Goal: Transaction & Acquisition: Book appointment/travel/reservation

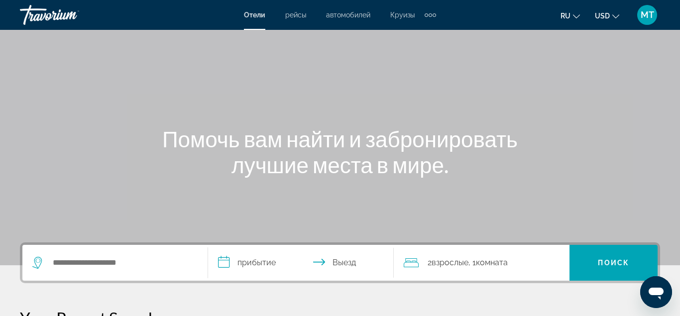
scroll to position [102, 0]
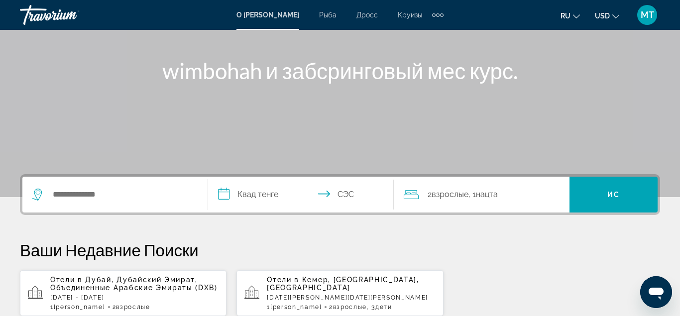
click at [405, 242] on p "Ваши Недавние Поиски" at bounding box center [340, 250] width 640 height 20
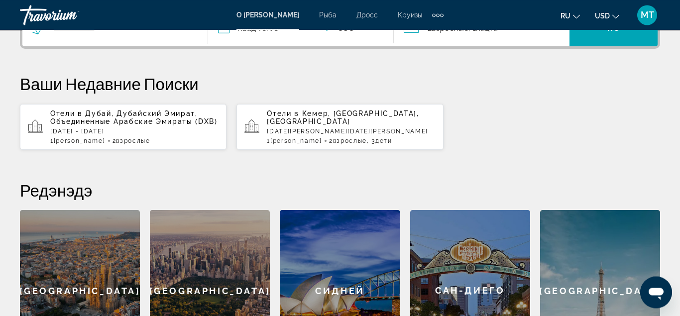
scroll to position [254, 0]
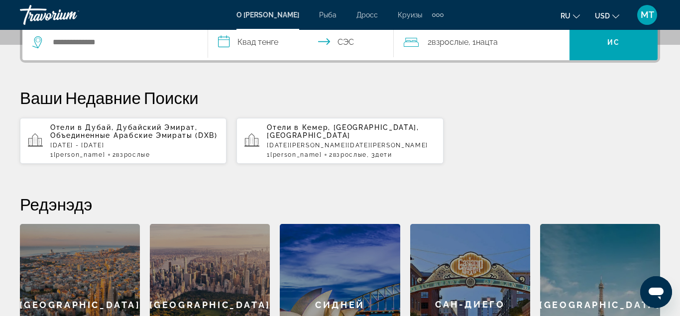
click at [327, 137] on div "Отели в [GEOGRAPHIC_DATA], [GEOGRAPHIC_DATA], [GEOGRAPHIC_DATA] [DATE][GEOGRAPH…" at bounding box center [351, 141] width 168 height 35
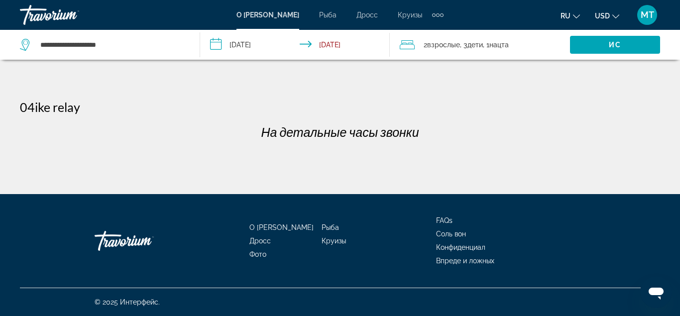
click at [249, 43] on input "**********" at bounding box center [297, 46] width 194 height 33
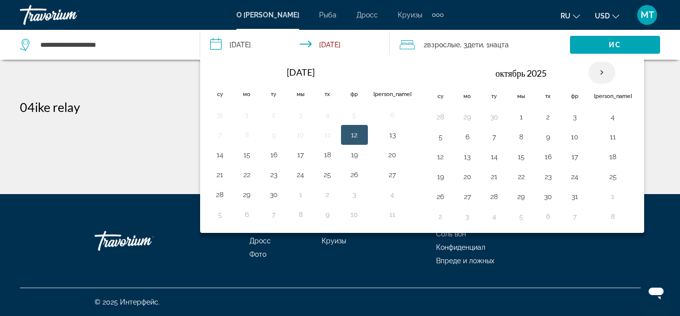
click at [589, 73] on th "В следующем месяце" at bounding box center [602, 73] width 27 height 22
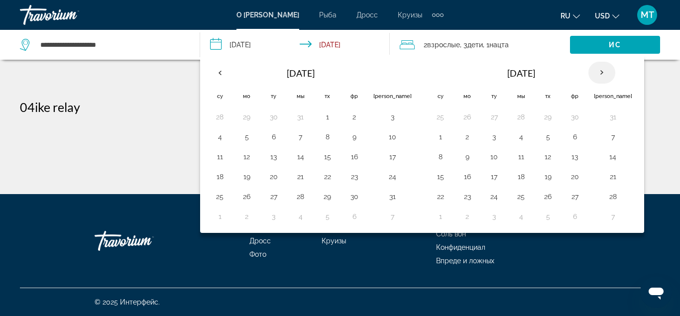
click at [589, 73] on th "В следующем месяце" at bounding box center [602, 73] width 27 height 22
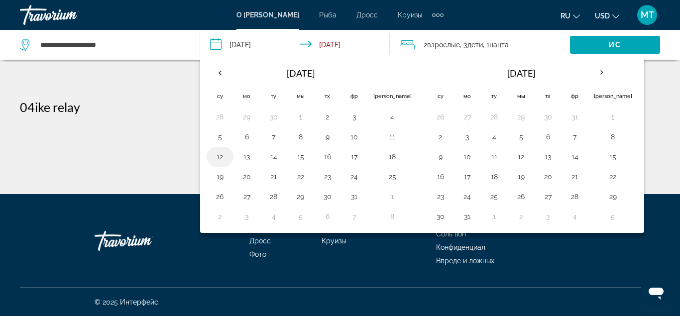
click at [221, 157] on button "12" at bounding box center [220, 157] width 16 height 14
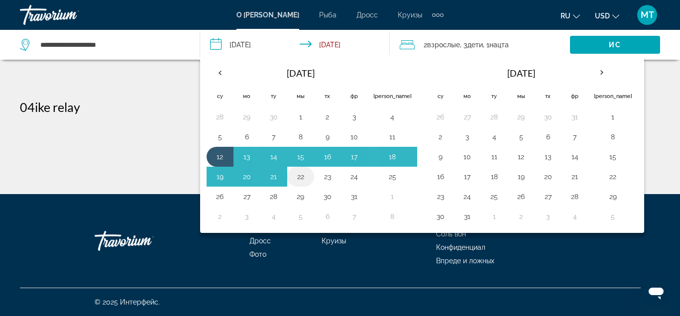
click at [295, 176] on button "22" at bounding box center [301, 177] width 16 height 14
type input "**********"
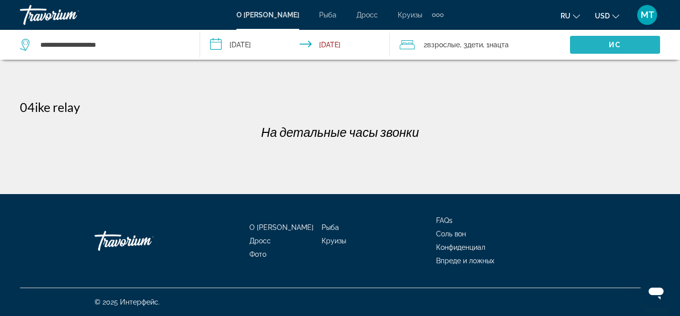
click at [594, 42] on span "Поиск виджет" at bounding box center [615, 45] width 90 height 24
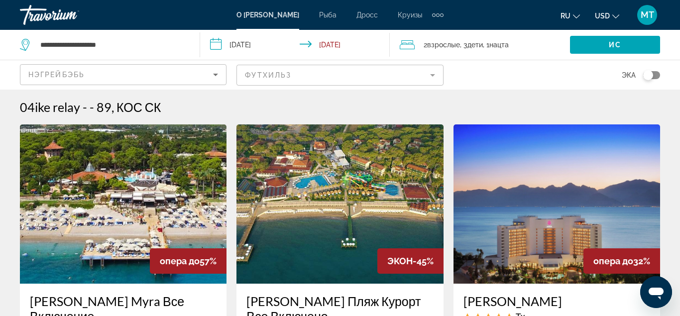
click at [607, 22] on button "USD USD ($) MXN (Mex$) CAD (Can$) GBP (£) EUR (€) AUD (A$) NZD (NZ$) CNY (CN¥)" at bounding box center [607, 15] width 24 height 14
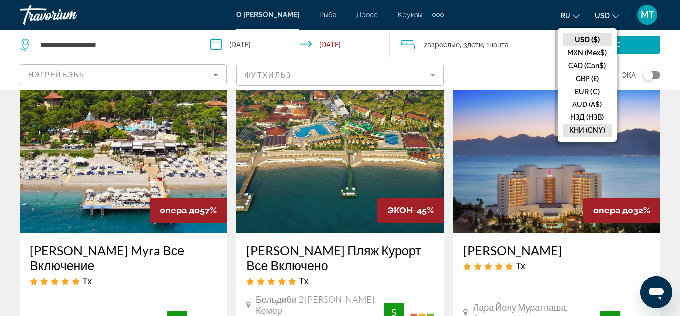
scroll to position [25, 0]
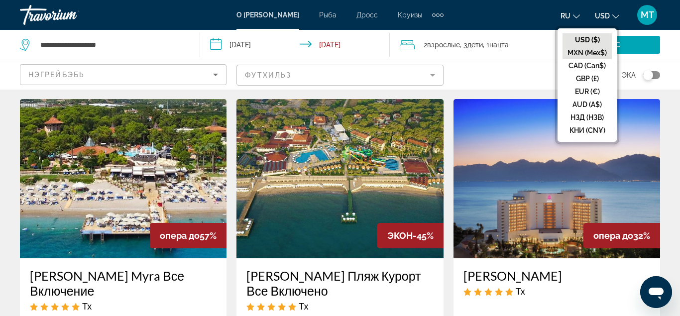
click at [594, 56] on button "MXN (Mex$)" at bounding box center [587, 52] width 49 height 13
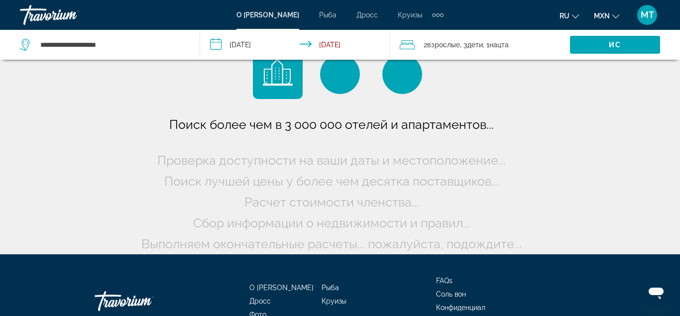
scroll to position [0, 0]
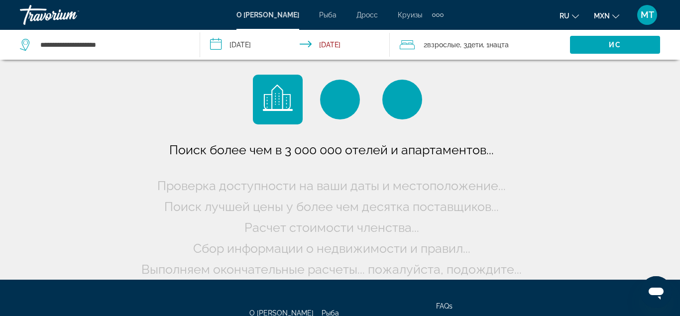
click at [606, 20] on div "**********" at bounding box center [340, 158] width 680 height 316
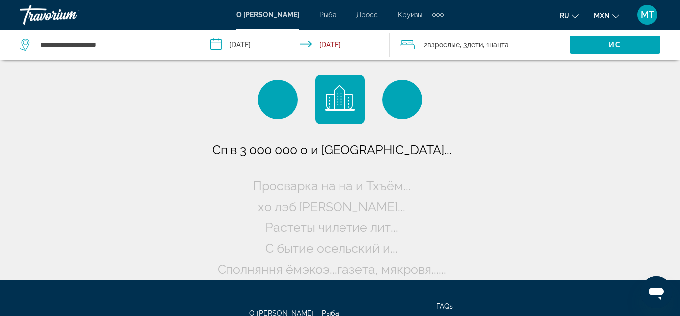
click at [608, 13] on span "MXN" at bounding box center [602, 16] width 16 height 8
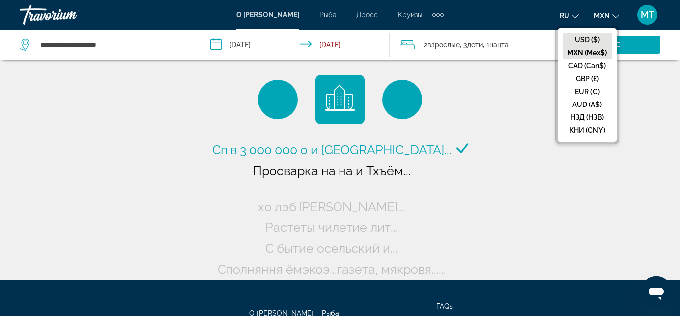
click at [598, 35] on button "USD ($)" at bounding box center [587, 39] width 49 height 13
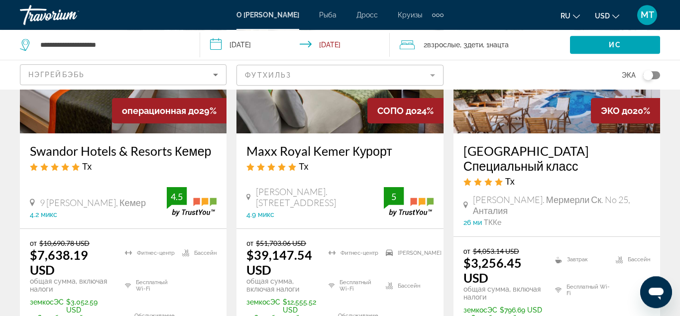
scroll to position [610, 0]
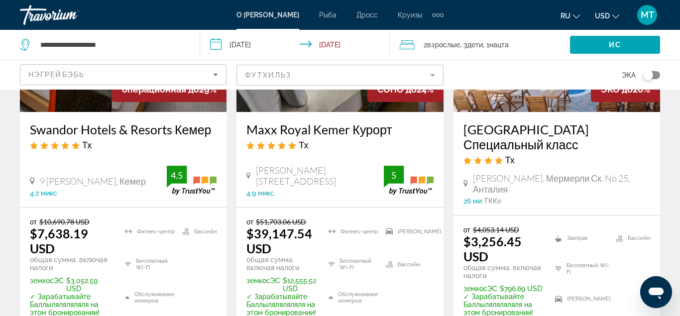
click at [648, 73] on div "Таггл карта" at bounding box center [648, 75] width 10 height 10
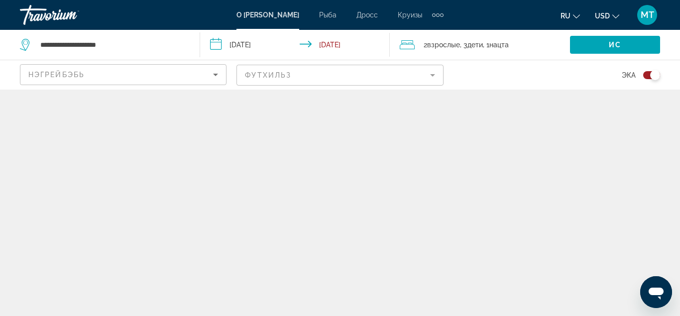
scroll to position [0, 0]
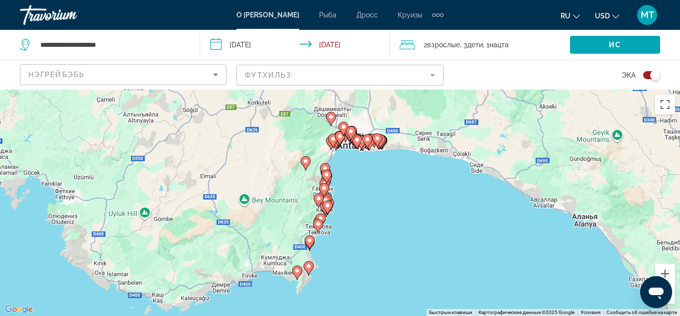
click at [648, 73] on div "Таггл карта" at bounding box center [651, 75] width 17 height 8
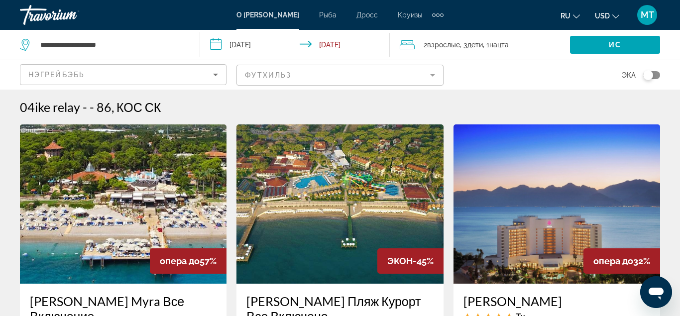
click at [620, 14] on icon "Изменить валюту" at bounding box center [616, 16] width 7 height 7
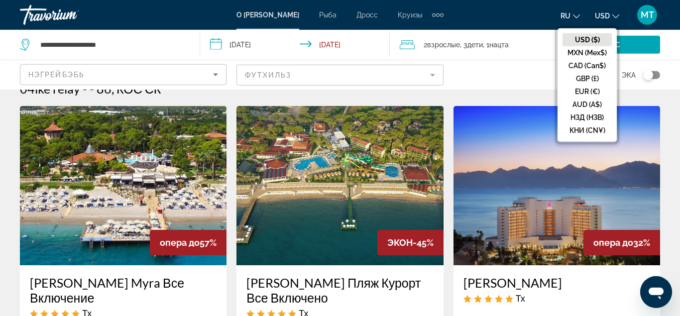
scroll to position [25, 0]
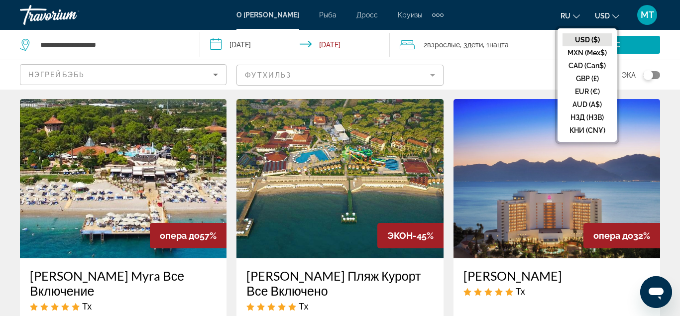
click at [585, 13] on ul "ru English Español Français Italiano Português русский USD USD ($) MXN (Mex$) C…" at bounding box center [598, 15] width 74 height 16
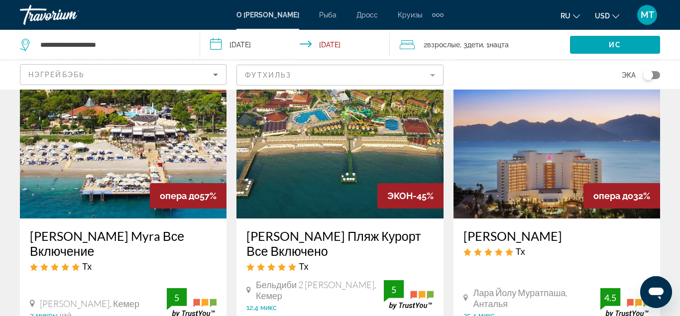
scroll to position [0, 0]
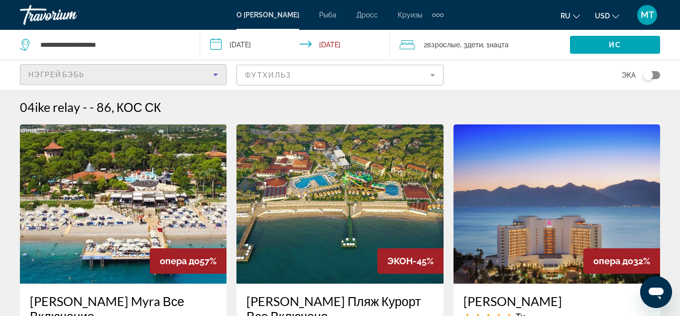
click at [215, 71] on icon "Сортировать по" at bounding box center [216, 75] width 12 height 12
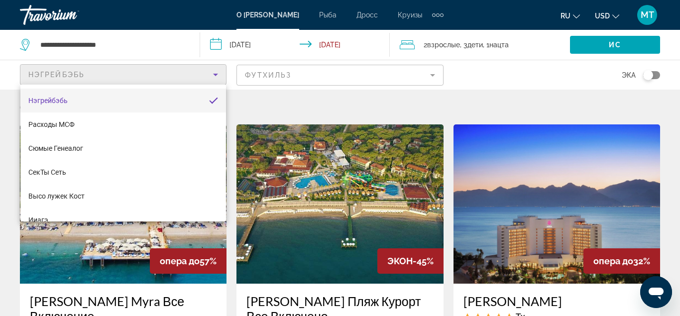
click at [577, 12] on div at bounding box center [340, 158] width 680 height 316
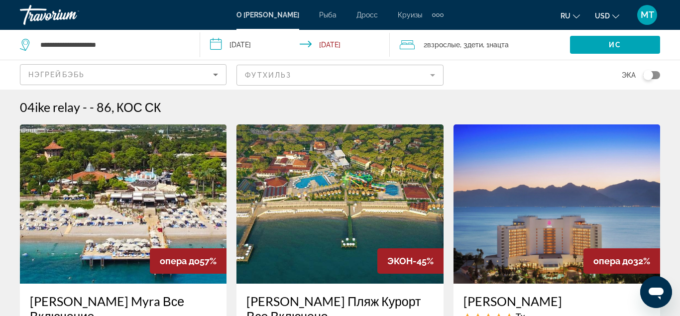
click at [577, 16] on icon "Изменить язык" at bounding box center [576, 16] width 7 height 4
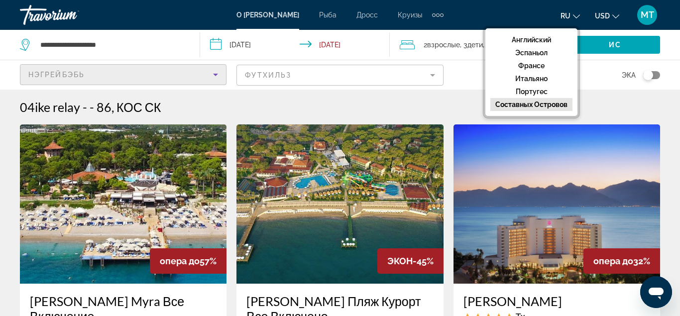
click at [214, 72] on icon "Сортировать по" at bounding box center [216, 75] width 12 height 12
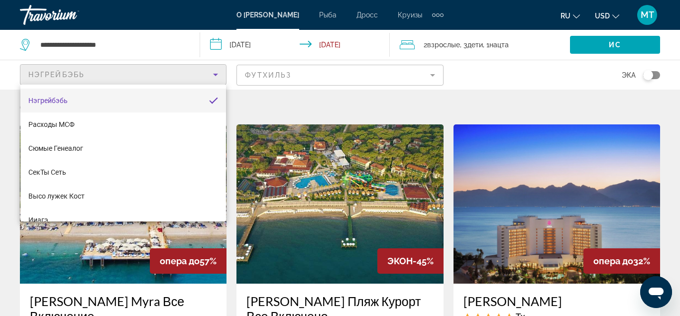
click at [525, 92] on div at bounding box center [340, 158] width 680 height 316
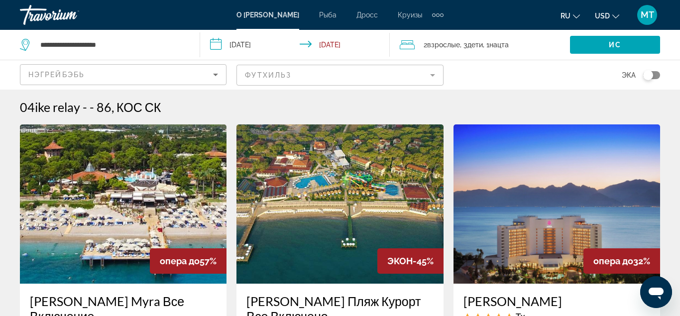
click at [608, 14] on span "USD" at bounding box center [602, 16] width 15 height 8
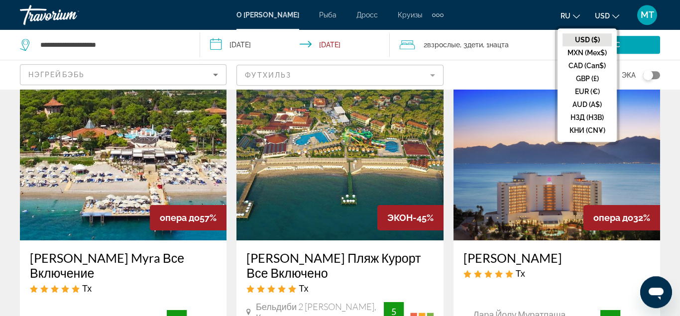
scroll to position [51, 0]
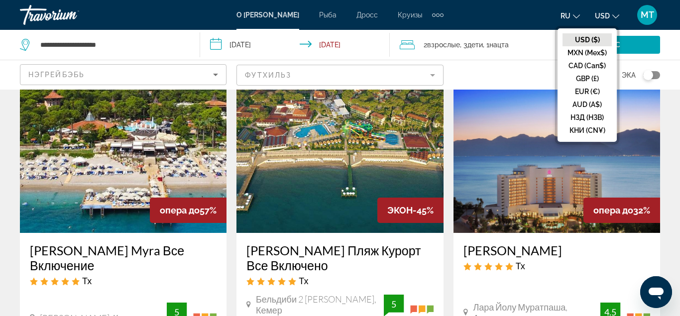
click at [588, 249] on h3 "[PERSON_NAME]" at bounding box center [557, 250] width 187 height 15
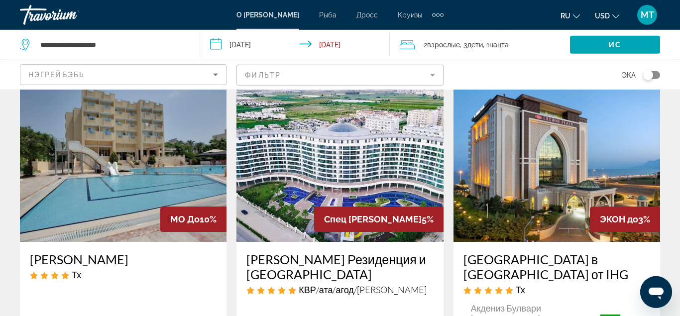
scroll to position [1346, 0]
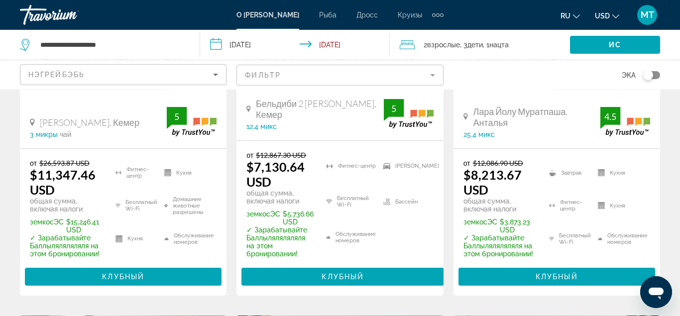
scroll to position [214, 0]
